Goal: Task Accomplishment & Management: Use online tool/utility

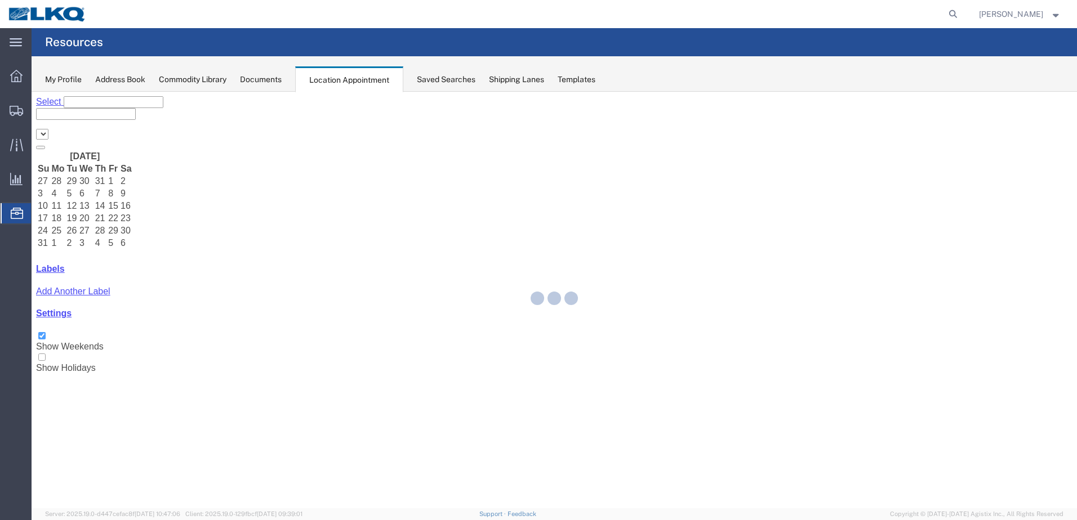
select select "28018"
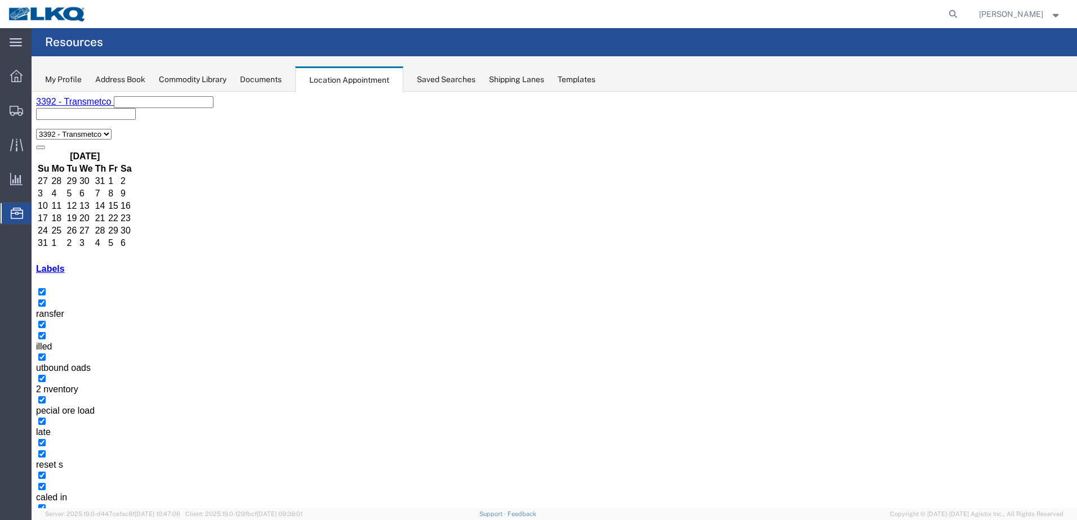
select select "1"
select select
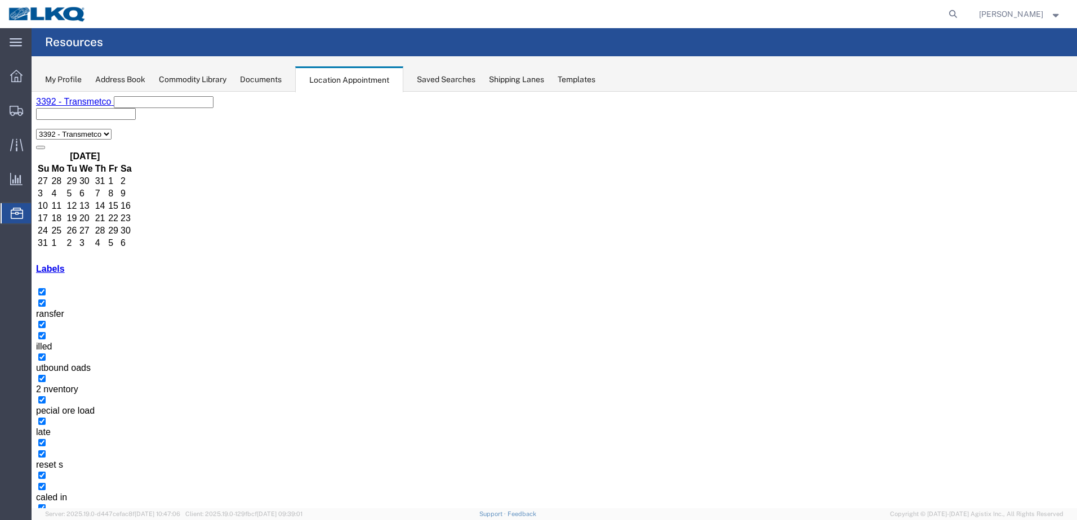
select select "1"
select select "23"
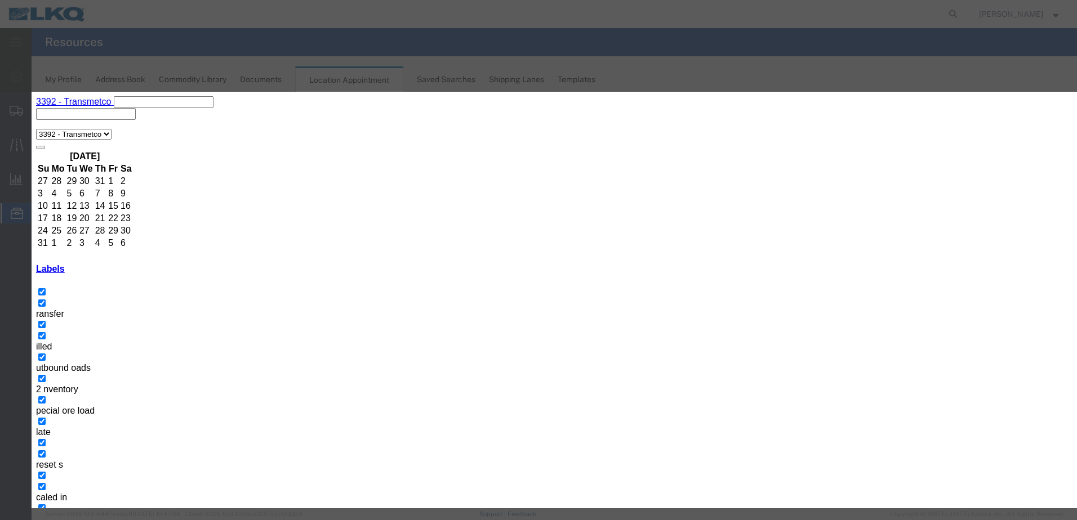
type input "de"
select select "40"
